Goal: Transaction & Acquisition: Book appointment/travel/reservation

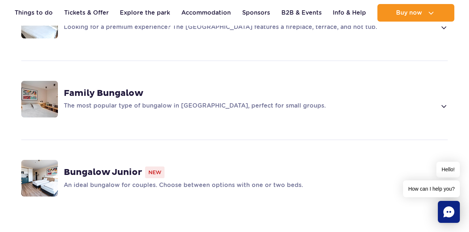
scroll to position [611, 0]
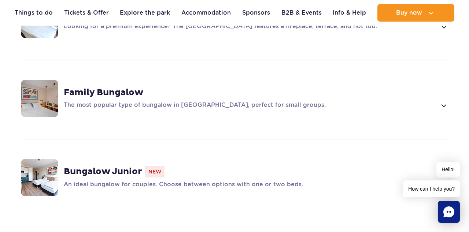
click at [440, 101] on span at bounding box center [443, 105] width 8 height 9
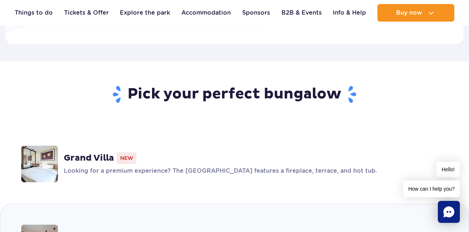
scroll to position [465, 0]
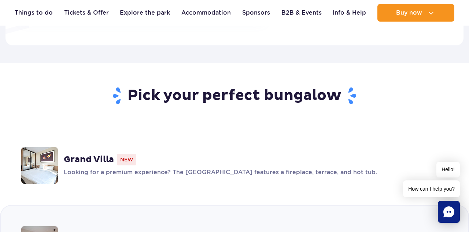
click at [437, 168] on span "Hello!" at bounding box center [447, 170] width 23 height 16
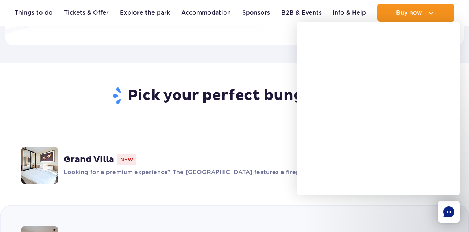
click at [221, 168] on p "Looking for a premium experience? The [GEOGRAPHIC_DATA] features a fireplace, t…" at bounding box center [250, 172] width 372 height 9
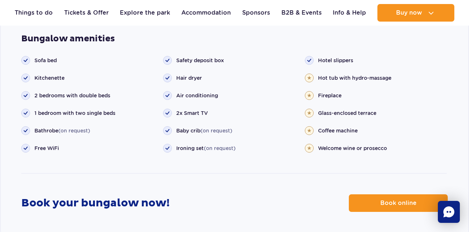
scroll to position [858, 0]
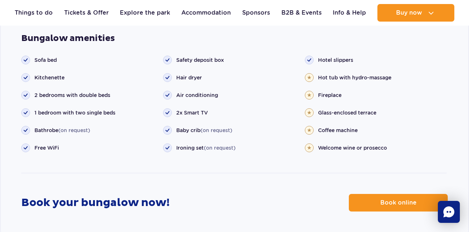
click at [406, 200] on span "Book online" at bounding box center [398, 203] width 36 height 6
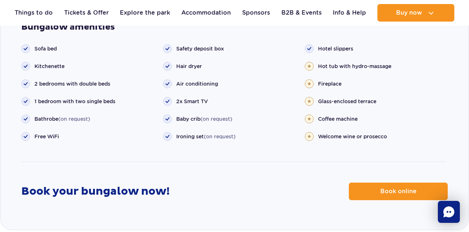
scroll to position [893, 0]
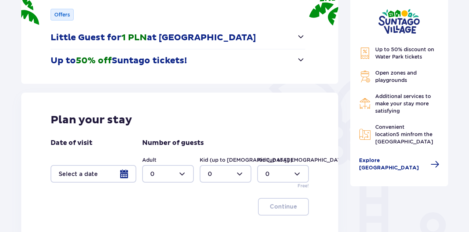
scroll to position [109, 0]
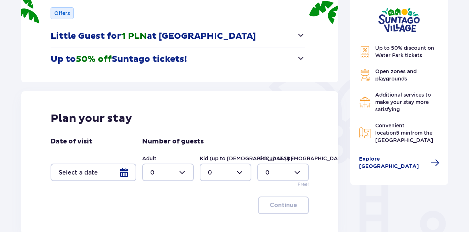
click at [125, 176] on div at bounding box center [94, 173] width 86 height 18
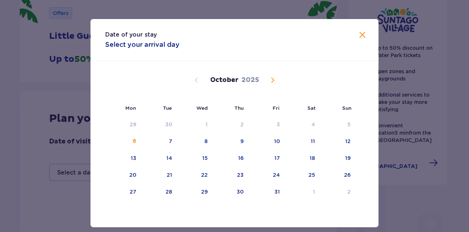
click at [208, 183] on div "22" at bounding box center [195, 175] width 36 height 16
click at [275, 179] on div "24" at bounding box center [276, 174] width 7 height 7
type input "22.10.25 - 24.10.25"
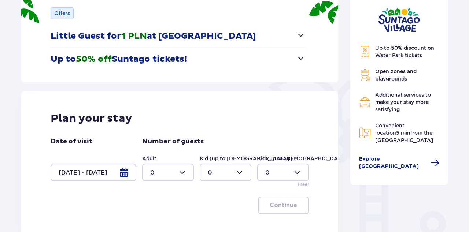
click at [177, 174] on div at bounding box center [168, 173] width 52 height 18
click at [161, 226] on div "2" at bounding box center [168, 225] width 36 height 8
type input "2"
click at [236, 170] on div at bounding box center [226, 173] width 52 height 18
click at [209, 210] on p "1" at bounding box center [209, 210] width 2 height 8
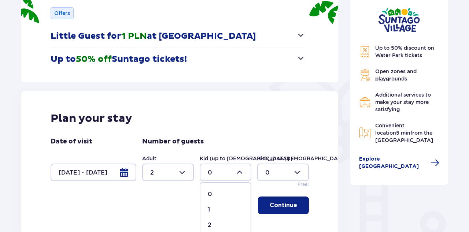
type input "1"
click at [287, 205] on p "Continue" at bounding box center [283, 205] width 27 height 8
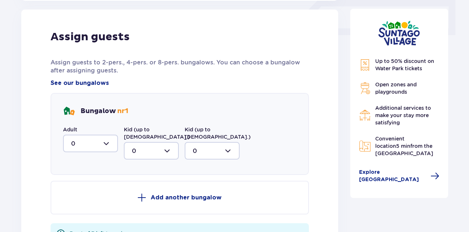
scroll to position [344, 0]
click at [100, 146] on div at bounding box center [90, 143] width 55 height 18
click at [86, 200] on div "2" at bounding box center [90, 196] width 39 height 8
type input "2"
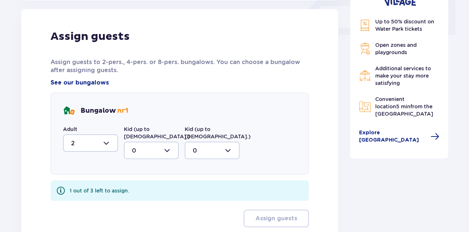
click at [168, 144] on div at bounding box center [151, 151] width 55 height 18
click at [145, 187] on span "1" at bounding box center [151, 188] width 53 height 15
type input "1"
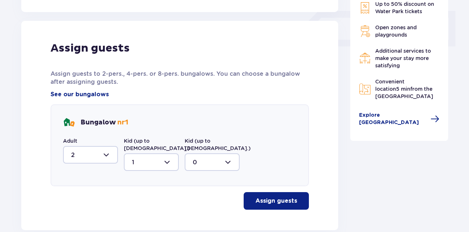
click at [284, 197] on p "Assign guests" at bounding box center [276, 201] width 42 height 8
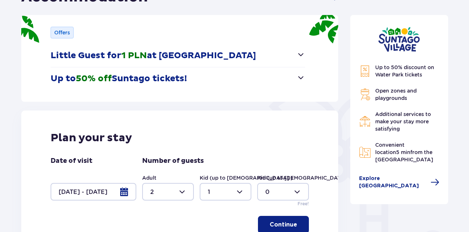
scroll to position [0, 0]
